Goal: Task Accomplishment & Management: Use online tool/utility

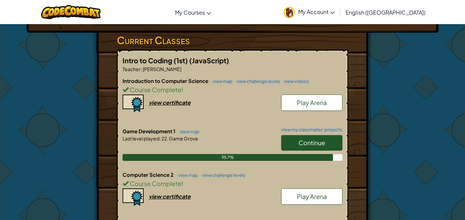
scroll to position [107, 0]
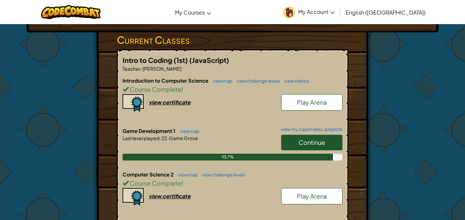
click at [304, 147] on link "Continue" at bounding box center [311, 143] width 61 height 16
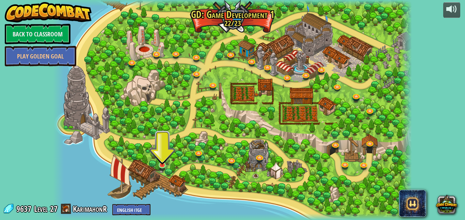
click at [161, 164] on img at bounding box center [162, 156] width 9 height 20
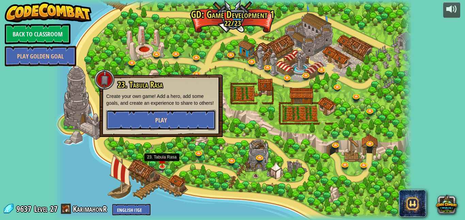
click at [128, 122] on button "Play" at bounding box center [161, 120] width 110 height 20
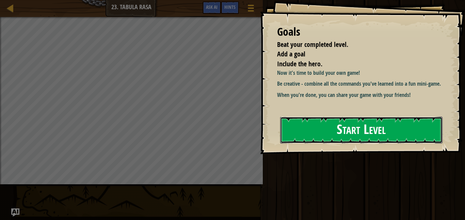
click at [413, 128] on button "Start Level" at bounding box center [361, 130] width 162 height 27
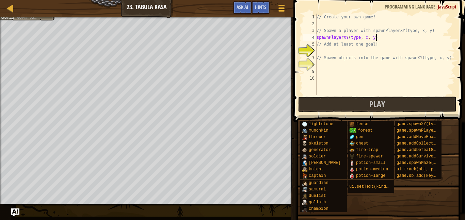
scroll to position [3, 8]
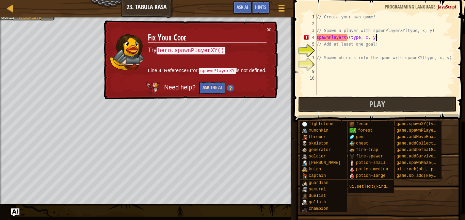
type textarea "spawnPlayerXY(type, x, y)"
click at [210, 87] on button "Ask the AI" at bounding box center [212, 88] width 26 height 13
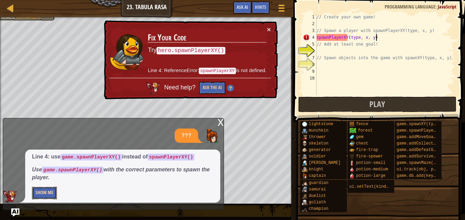
click at [50, 192] on button "Show Me" at bounding box center [44, 193] width 25 height 13
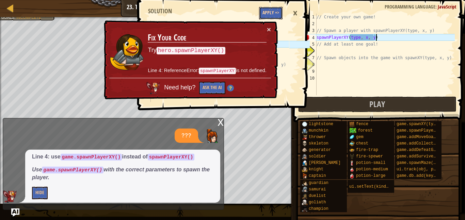
click at [268, 12] on button "Apply =>" at bounding box center [270, 13] width 23 height 13
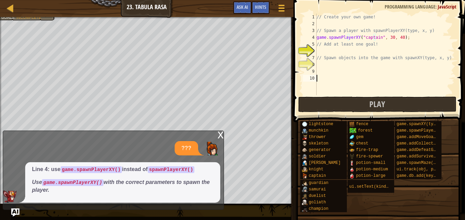
scroll to position [3, 0]
click at [241, 10] on button "Ask AI" at bounding box center [242, 7] width 18 height 13
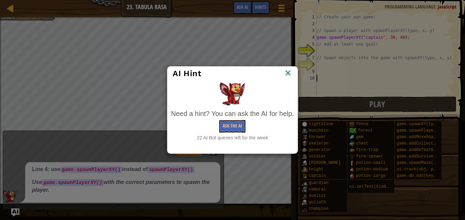
click at [292, 71] on img at bounding box center [287, 73] width 9 height 10
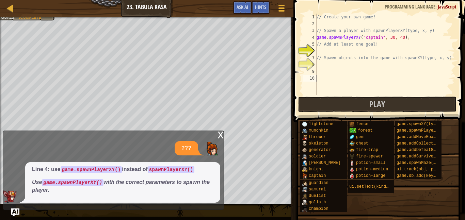
click at [220, 134] on div "x" at bounding box center [220, 134] width 6 height 7
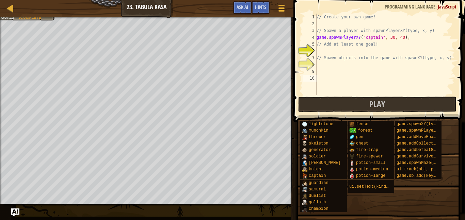
click at [328, 49] on div "// Create your own game! // Spawn a player with spawnPlayerXY(type, x, y) game …" at bounding box center [385, 61] width 140 height 95
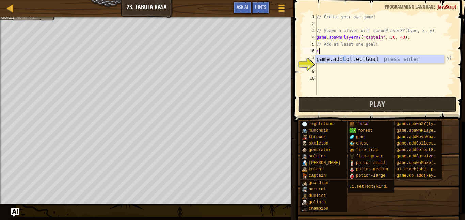
type textarea "co"
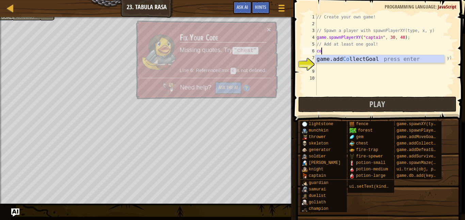
scroll to position [3, 0]
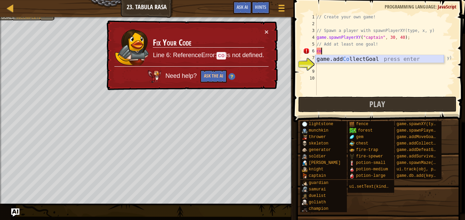
click at [382, 60] on div "game.add Co llectGoal press enter" at bounding box center [379, 67] width 129 height 24
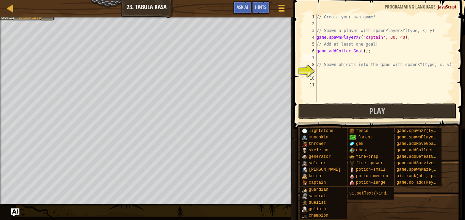
click at [407, 39] on div "// Create your own game! // Spawn a player with spawnPlayerXY(type, x, y) game …" at bounding box center [385, 65] width 140 height 102
click at [411, 38] on div "// Create your own game! // Spawn a player with spawnPlayerXY(type, x, y) game …" at bounding box center [385, 65] width 140 height 102
click at [409, 38] on div "// Create your own game! // Spawn a player with spawnPlayerXY(type, x, y) game …" at bounding box center [385, 65] width 140 height 102
type textarea "game.spawnPlayerXY("captain", 30, 40);"
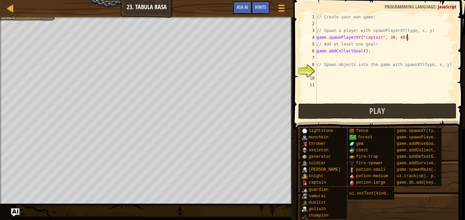
click at [373, 60] on div "// Create your own game! // Spawn a player with spawnPlayerXY(type, x, y) game …" at bounding box center [385, 65] width 140 height 102
click at [332, 69] on div "// Create your own game! // Spawn a player with spawnPlayerXY(type, x, y) game …" at bounding box center [385, 65] width 140 height 102
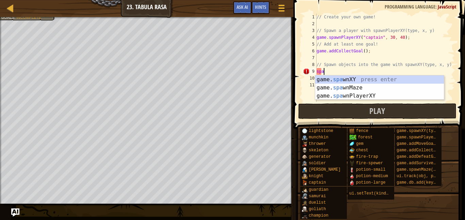
scroll to position [3, 1]
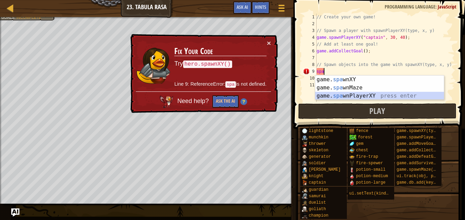
click at [348, 97] on div "game. spa wnXY press enter game. spa wnMaze press enter game. spa wnPlayerXY pr…" at bounding box center [379, 96] width 129 height 41
type textarea "var player = game.spawnPlayerXY("captain", 36, 30);"
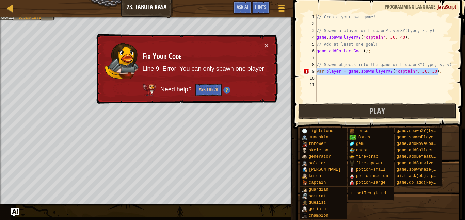
drag, startPoint x: 444, startPoint y: 73, endPoint x: 316, endPoint y: 70, distance: 128.0
click at [316, 70] on div "var player = game.spawnPlayerXY("captain", 36, 30); 1 2 3 4 5 6 7 8 9 10 11 // …" at bounding box center [377, 58] width 153 height 88
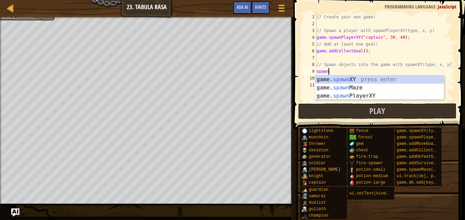
scroll to position [3, 1]
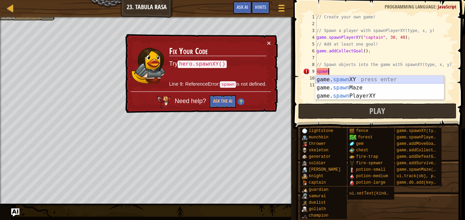
click at [345, 79] on div "game. spawn XY press enter game. spawn Maze press enter game. spawn PlayerXY pr…" at bounding box center [379, 96] width 129 height 41
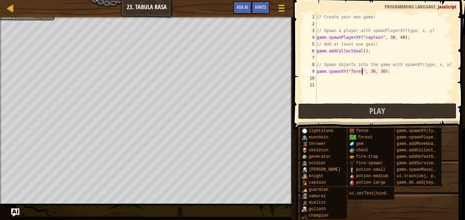
scroll to position [3, 7]
click at [364, 51] on div "// Create your own game! // Spawn a player with spawnPlayerXY(type, x, y) game …" at bounding box center [385, 65] width 140 height 102
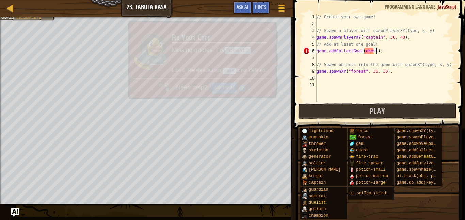
scroll to position [3, 9]
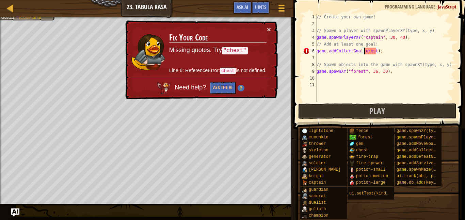
click at [363, 51] on div "// Create your own game! // Spawn a player with spawnPlayerXY(type, x, y) game …" at bounding box center [385, 65] width 140 height 102
click at [378, 50] on div "// Create your own game! // Spawn a player with spawnPlayerXY(type, x, y) game …" at bounding box center [385, 65] width 140 height 102
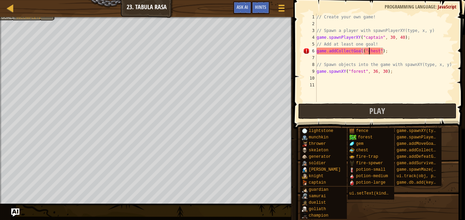
click at [369, 50] on div "// Create your own game! // Spawn a player with spawnPlayerXY(type, x, y) game …" at bounding box center [385, 65] width 140 height 102
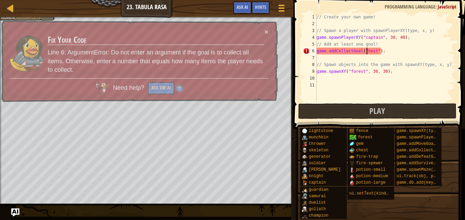
scroll to position [3, 7]
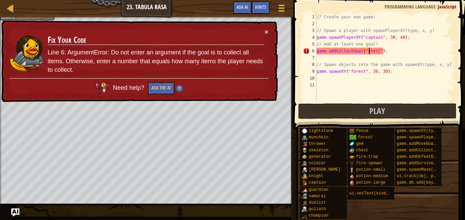
click at [366, 50] on div "// Create your own game! // Spawn a player with spawnPlayerXY(type, x, y) game …" at bounding box center [385, 65] width 140 height 102
click at [378, 51] on div "// Create your own game! // Spawn a player with spawnPlayerXY(type, x, y) game …" at bounding box center [385, 65] width 140 height 102
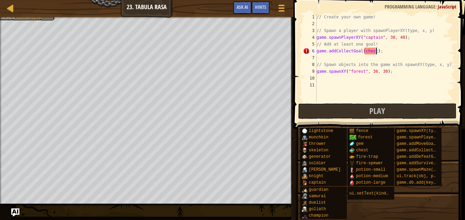
click at [385, 53] on div "// Create your own game! // Spawn a player with spawnPlayerXY(type, x, y) game …" at bounding box center [385, 65] width 140 height 102
click at [377, 50] on div "// Create your own game! // Spawn a player with spawnPlayerXY(type, x, y) game …" at bounding box center [385, 65] width 140 height 102
click at [364, 49] on div "// Create your own game! // Spawn a player with spawnPlayerXY(type, x, y) game …" at bounding box center [385, 65] width 140 height 102
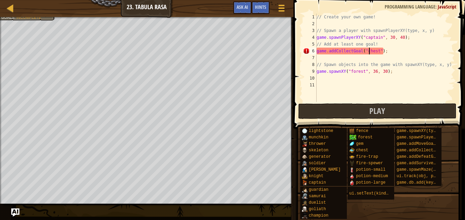
click at [381, 51] on div "// Create your own game! // Spawn a player with spawnPlayerXY(type, x, y) game …" at bounding box center [385, 65] width 140 height 102
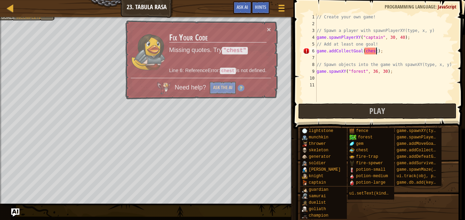
scroll to position [3, 9]
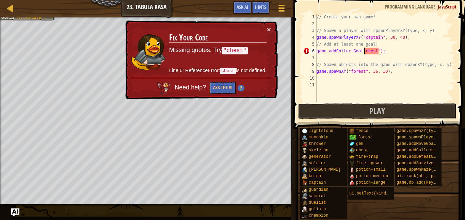
click at [364, 53] on div "// Create your own game! // Spawn a player with spawnPlayerXY(type, x, y) game …" at bounding box center [385, 65] width 140 height 102
type textarea "game.addCollectGoal("chest");"
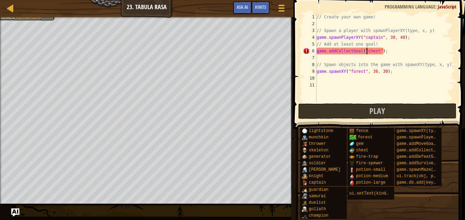
click at [403, 80] on div "// Create your own game! // Spawn a player with spawnPlayerXY(type, x, y) game …" at bounding box center [385, 65] width 140 height 102
click at [381, 50] on div "// Create your own game! // Spawn a player with spawnPlayerXY(type, x, y) game …" at bounding box center [385, 65] width 140 height 102
type textarea "game.addCollectGoal();"
click at [374, 53] on div "// Create your own game! // Spawn a player with spawnPlayerXY(type, x, y) game …" at bounding box center [385, 65] width 140 height 102
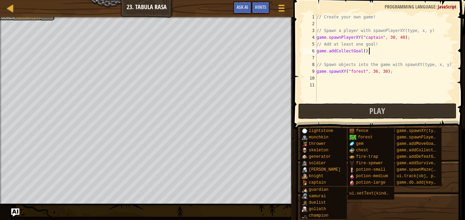
click at [321, 78] on div "// Create your own game! // Spawn a player with spawnPlayerXY(type, x, y) game …" at bounding box center [385, 65] width 140 height 102
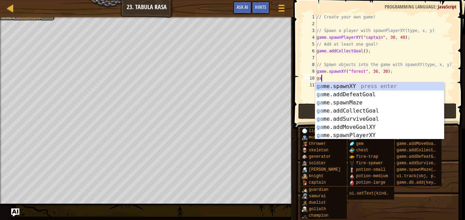
scroll to position [3, 1]
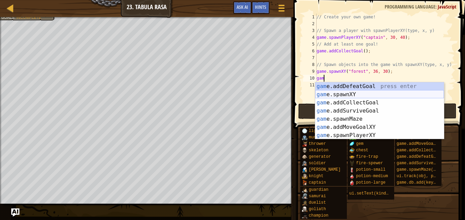
click at [347, 92] on div "gam e.addDefeatGoal press enter gam e.spawnXY press enter gam e.addCollectGoal …" at bounding box center [379, 118] width 129 height 73
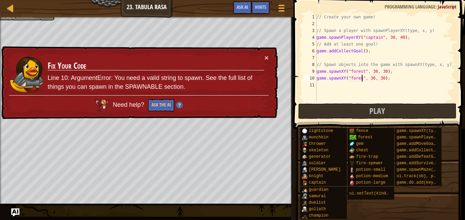
scroll to position [3, 7]
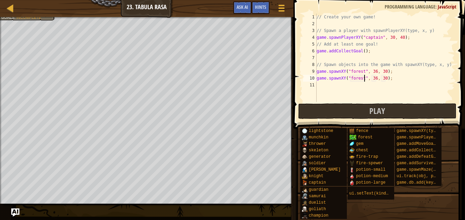
click at [375, 76] on div "// Create your own game! // Spawn a player with spawnPlayerXY(type, x, y) game …" at bounding box center [385, 65] width 140 height 102
click at [385, 78] on div "// Create your own game! // Spawn a player with spawnPlayerXY(type, x, y) game …" at bounding box center [385, 65] width 140 height 102
click at [376, 72] on div "// Create your own game! // Spawn a player with spawnPlayerXY(type, x, y) game …" at bounding box center [385, 65] width 140 height 102
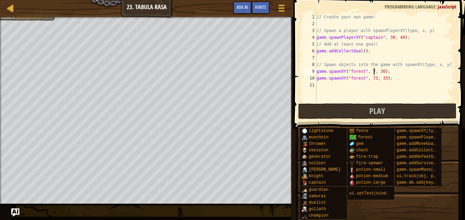
scroll to position [3, 9]
click at [385, 71] on div "// Create your own game! // Spawn a player with spawnPlayerXY(type, x, y) game …" at bounding box center [385, 65] width 140 height 102
type textarea "game.spawnXY("forest", 73, 26);"
click at [320, 87] on div "// Create your own game! // Spawn a player with spawnPlayerXY(type, x, y) game …" at bounding box center [385, 65] width 140 height 102
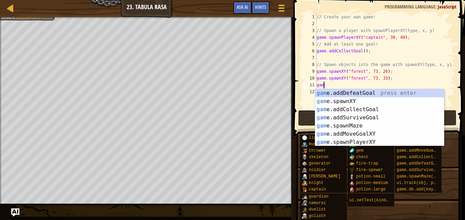
scroll to position [3, 1]
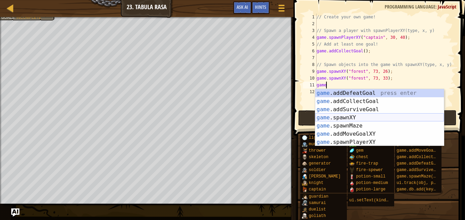
click at [345, 117] on div "game .addDefeatGoal press enter game .addCollectGoal press enter game .addSurvi…" at bounding box center [379, 125] width 129 height 73
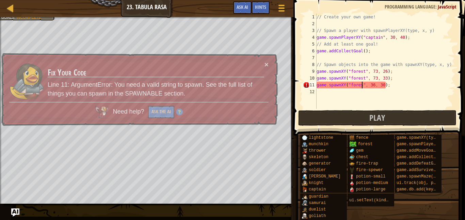
scroll to position [3, 7]
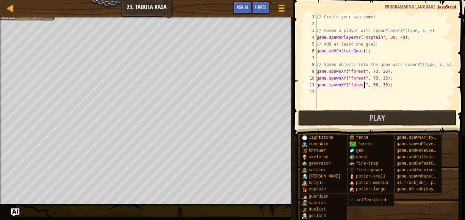
click at [376, 85] on div "// Create your own game! // Spawn a player with spawnPlayerXY(type, x, y) game …" at bounding box center [385, 68] width 140 height 109
click at [385, 84] on div "// Create your own game! // Spawn a player with spawnPlayerXY(type, x, y) game …" at bounding box center [385, 68] width 140 height 109
type textarea "game.spawnXY("forest", 72, 17);"
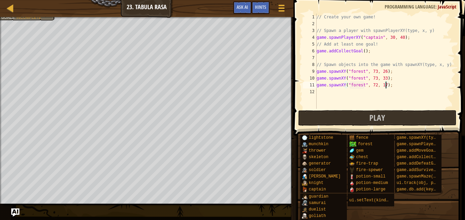
click at [343, 89] on div "// Create your own game! // Spawn a player with spawnPlayerXY(type, x, y) game …" at bounding box center [385, 68] width 140 height 109
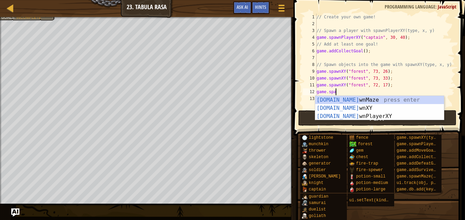
scroll to position [3, 3]
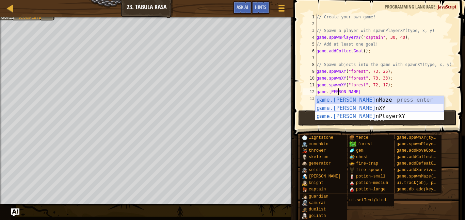
click at [345, 105] on div "game.[PERSON_NAME] nMaze press enter game.[PERSON_NAME] nXY press enter game.[P…" at bounding box center [379, 116] width 129 height 41
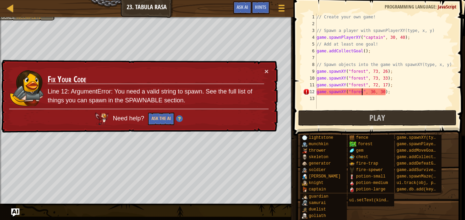
type textarea "game.spawnXY("forest", 36, 30);"
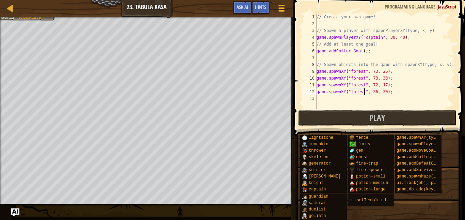
click at [336, 99] on div "// Create your own game! // Spawn a player with spawnPlayerXY(type, x, y) game …" at bounding box center [385, 68] width 140 height 109
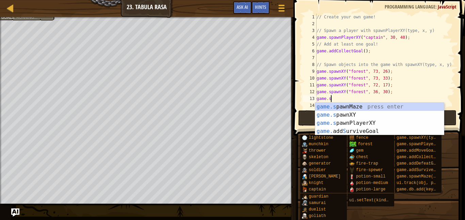
scroll to position [3, 2]
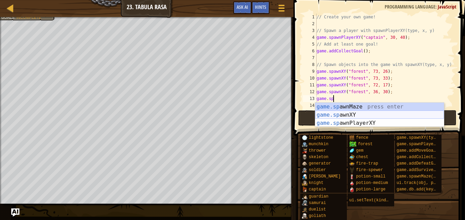
click at [350, 117] on div "game.sp awnMaze press enter game.sp awnXY press enter game.sp awnPlayerXY press…" at bounding box center [379, 123] width 129 height 41
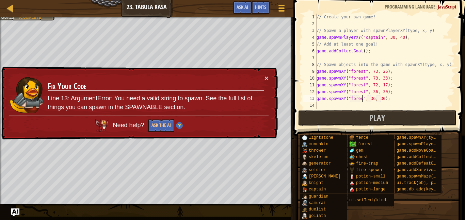
scroll to position [3, 7]
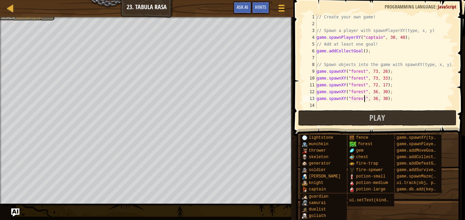
click at [376, 89] on div "// Create your own game! // Spawn a player with spawnPlayerXY(type, x, y) game …" at bounding box center [385, 68] width 140 height 109
click at [386, 91] on div "// Create your own game! // Spawn a player with spawnPlayerXY(type, x, y) game …" at bounding box center [385, 68] width 140 height 109
click at [375, 98] on div "// Create your own game! // Spawn a player with spawnPlayerXY(type, x, y) game …" at bounding box center [385, 68] width 140 height 109
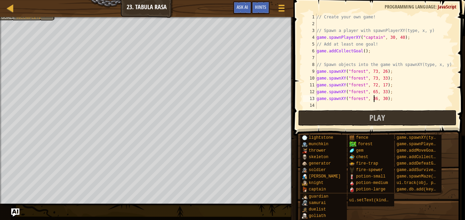
click at [376, 98] on div "// Create your own game! // Spawn a player with spawnPlayerXY(type, x, y) game …" at bounding box center [385, 68] width 140 height 109
click at [382, 98] on div "// Create your own game! // Spawn a player with spawnPlayerXY(type, x, y) game …" at bounding box center [385, 68] width 140 height 109
click at [383, 99] on div "// Create your own game! // Spawn a player with spawnPlayerXY(type, x, y) game …" at bounding box center [385, 68] width 140 height 109
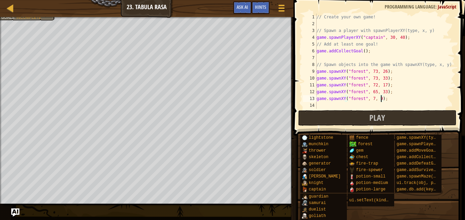
click at [373, 101] on div "// Create your own game! // Spawn a player with spawnPlayerXY(type, x, y) game …" at bounding box center [385, 68] width 140 height 109
click at [383, 99] on div "// Create your own game! // Spawn a player with spawnPlayerXY(type, x, y) game …" at bounding box center [385, 68] width 140 height 109
click at [376, 97] on div "// Create your own game! // Spawn a player with spawnPlayerXY(type, x, y) game …" at bounding box center [385, 68] width 140 height 109
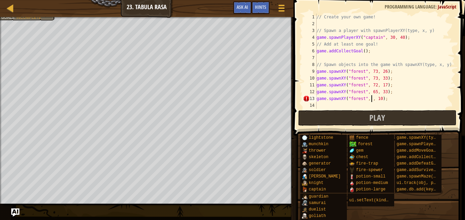
scroll to position [3, 8]
click at [383, 97] on div "// Create your own game! // Spawn a player with spawnPlayerXY(type, x, y) game …" at bounding box center [385, 68] width 140 height 109
type textarea "game.spawnXY("forest", 8, 9);"
click at [322, 106] on div "// Create your own game! // Spawn a player with spawnPlayerXY(type, x, y) game …" at bounding box center [385, 68] width 140 height 109
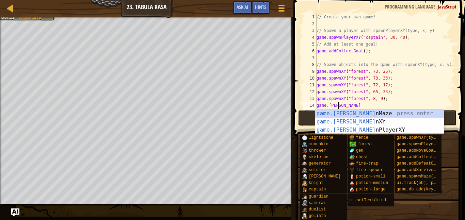
scroll to position [3, 3]
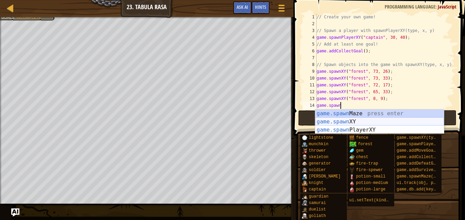
click at [336, 118] on div "game.spawn Maze press enter game.spawn XY press enter game.spawn PlayerXY press…" at bounding box center [379, 130] width 129 height 41
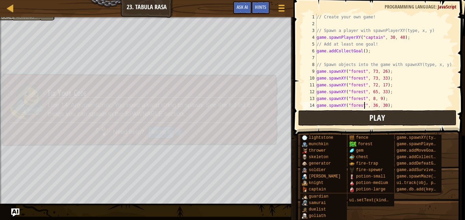
scroll to position [3, 7]
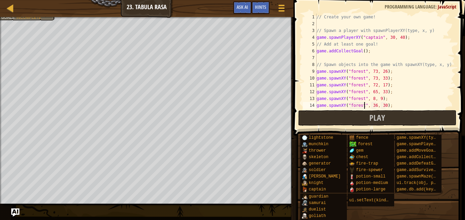
click at [375, 103] on div "// Create your own game! // Spawn a player with spawnPlayerXY(type, x, y) game …" at bounding box center [385, 68] width 140 height 109
click at [382, 105] on div "// Create your own game! // Spawn a player with spawnPlayerXY(type, x, y) game …" at bounding box center [385, 68] width 140 height 109
type textarea "game.spawnXY("forest", 7, 17);"
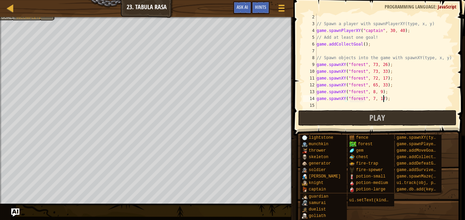
scroll to position [7, 0]
click at [332, 103] on div "// Spawn a player with spawnPlayerXY(type, x, y) game . spawnPlayerXY ( "captai…" at bounding box center [385, 68] width 140 height 109
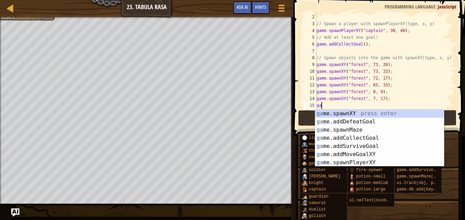
scroll to position [3, 1]
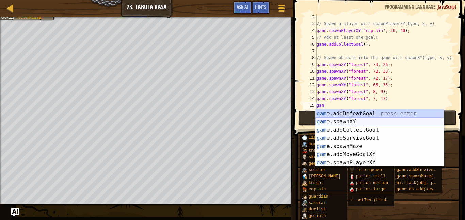
click at [385, 121] on div "gam e.addDefeatGoal press enter gam e.spawnXY press enter gam e.addCollectGoal …" at bounding box center [379, 146] width 129 height 73
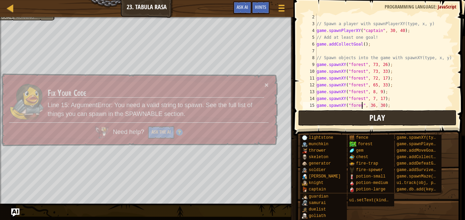
scroll to position [3, 7]
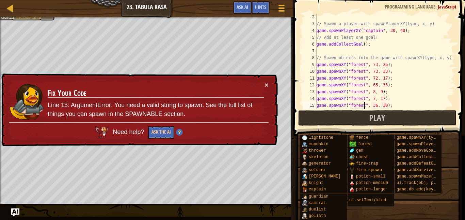
click at [375, 104] on div "// Spawn a player with spawnPlayerXY(type, x, y) game . spawnPlayerXY ( "captai…" at bounding box center [385, 68] width 140 height 109
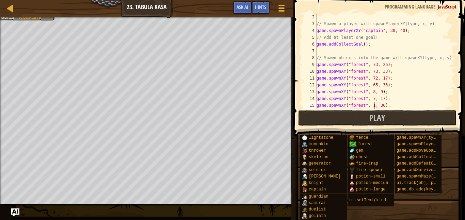
scroll to position [3, 9]
click at [385, 106] on div "// Spawn a player with spawnPlayerXY(type, x, y) game . spawnPlayerXY ( "captai…" at bounding box center [385, 68] width 140 height 109
click at [382, 116] on span "Play" at bounding box center [377, 117] width 16 height 11
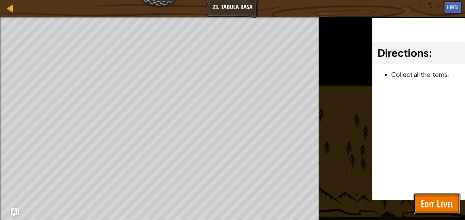
click at [429, 200] on span "Edit Level" at bounding box center [436, 204] width 33 height 14
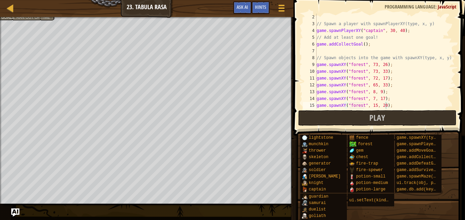
click at [376, 107] on div "// Spawn a player with spawnPlayerXY(type, x, y) game . spawnPlayerXY ( "captai…" at bounding box center [385, 68] width 140 height 109
click at [383, 104] on div "// Spawn a player with spawnPlayerXY(type, x, y) game . spawnPlayerXY ( "captai…" at bounding box center [385, 68] width 140 height 109
click at [385, 105] on div "// Spawn a player with spawnPlayerXY(type, x, y) game . spawnPlayerXY ( "captai…" at bounding box center [385, 68] width 140 height 109
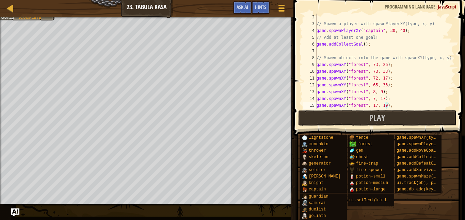
type textarea "game.spawnXY("forest", 17, 19);"
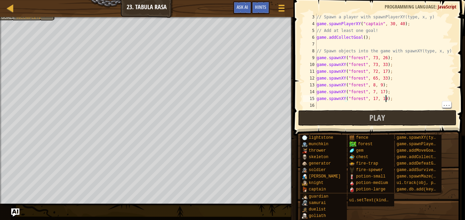
click at [339, 106] on div "// Spawn a player with spawnPlayerXY(type, x, y) game . spawnPlayerXY ( "captai…" at bounding box center [385, 68] width 140 height 109
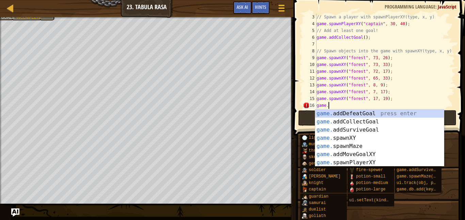
scroll to position [3, 1]
click at [357, 138] on div "game. addDefeatGoal press enter game. addCollectGoal press enter game. addSurvi…" at bounding box center [379, 146] width 129 height 73
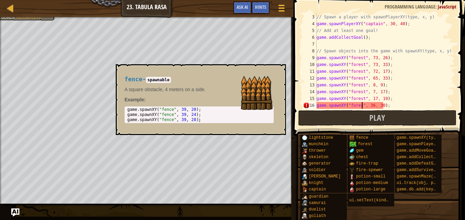
scroll to position [3, 7]
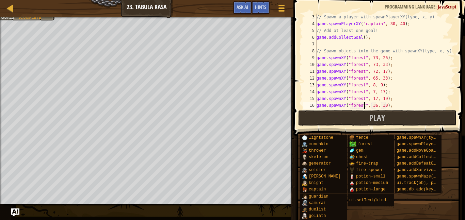
click at [401, 100] on div "// Spawn a player with spawnPlayerXY(type, x, y) game . spawnPlayerXY ( "captai…" at bounding box center [385, 68] width 140 height 109
type textarea "game.spawnXY("forest", 17, 19);"
